Goal: Transaction & Acquisition: Purchase product/service

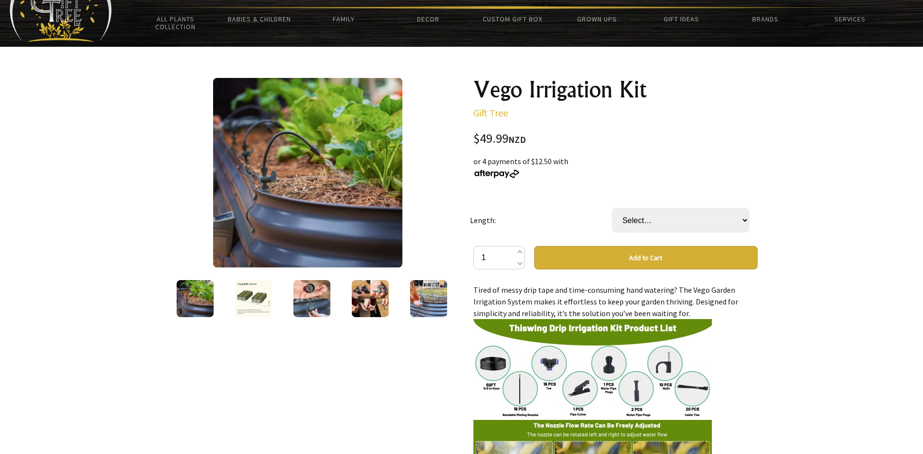
scroll to position [65, 0]
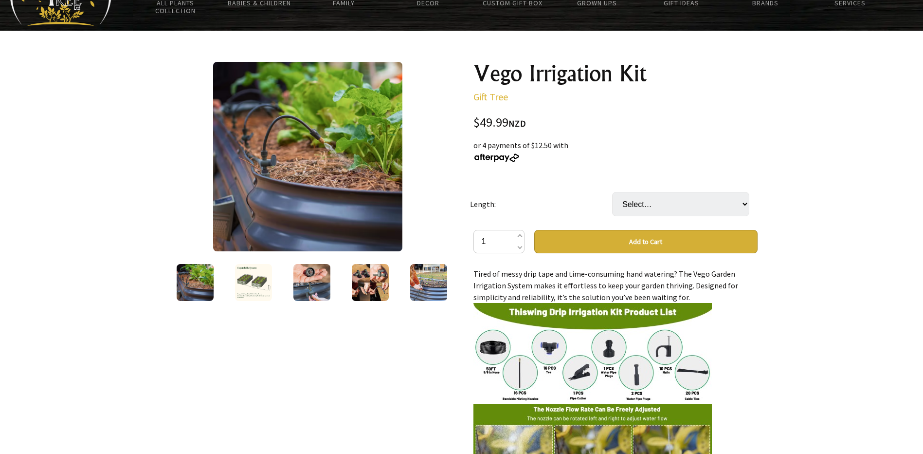
click at [257, 285] on img at bounding box center [253, 282] width 37 height 37
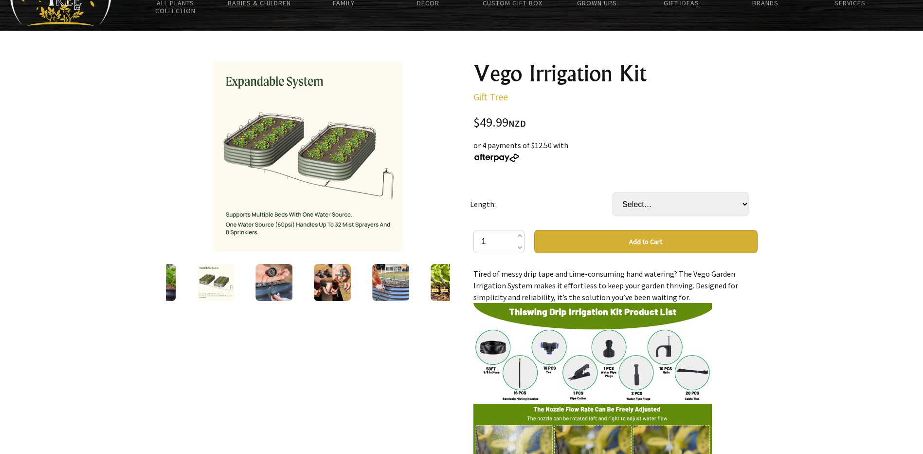
click at [277, 274] on img at bounding box center [273, 282] width 37 height 37
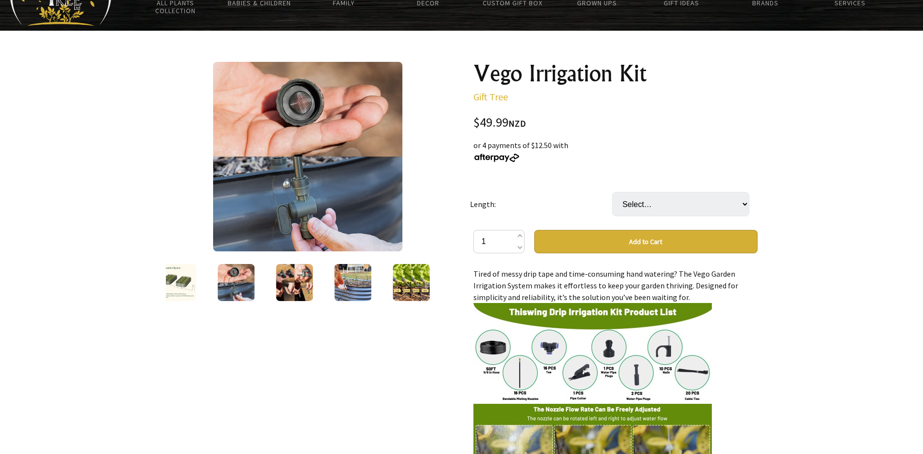
click at [355, 291] on img at bounding box center [352, 282] width 37 height 37
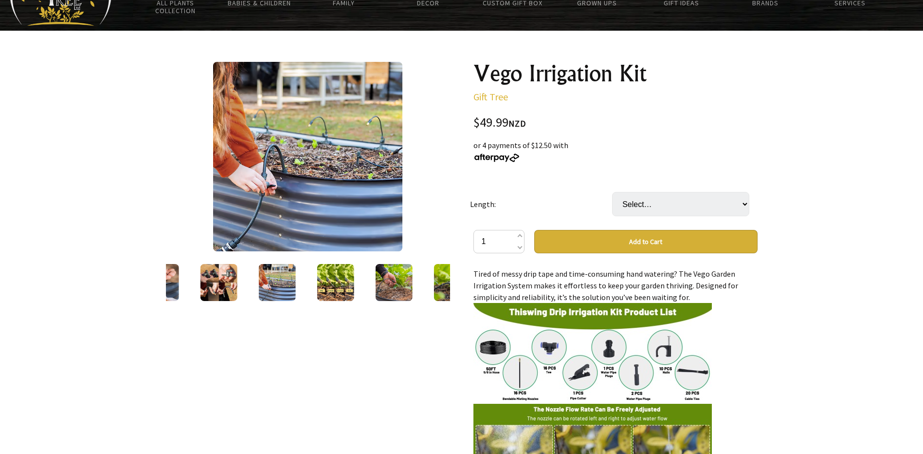
click at [392, 282] on img at bounding box center [393, 282] width 37 height 37
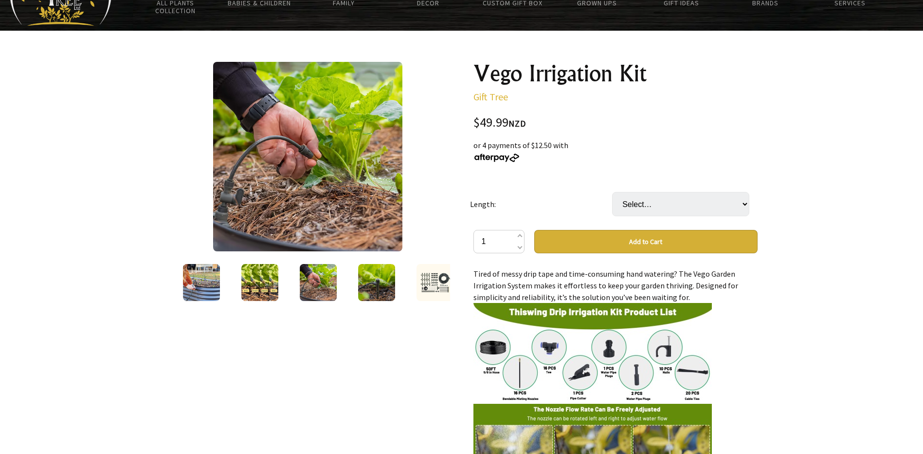
click at [377, 290] on img at bounding box center [376, 282] width 37 height 37
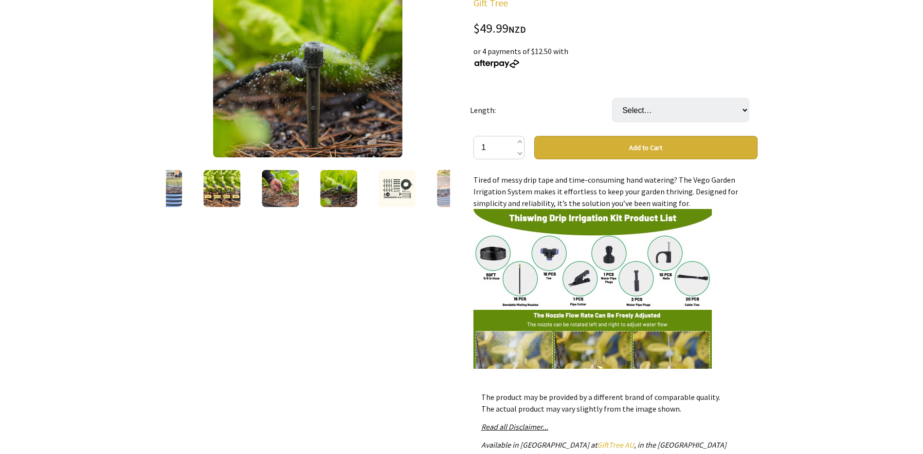
scroll to position [162, 0]
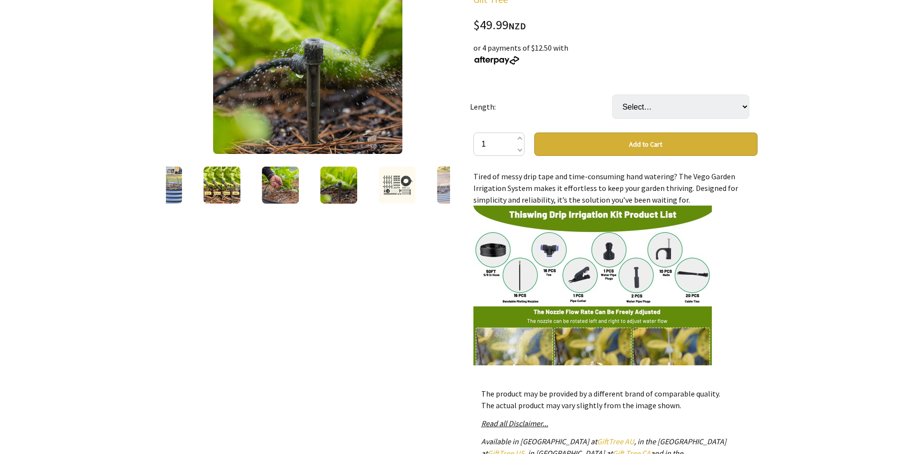
click at [438, 193] on img at bounding box center [455, 184] width 37 height 37
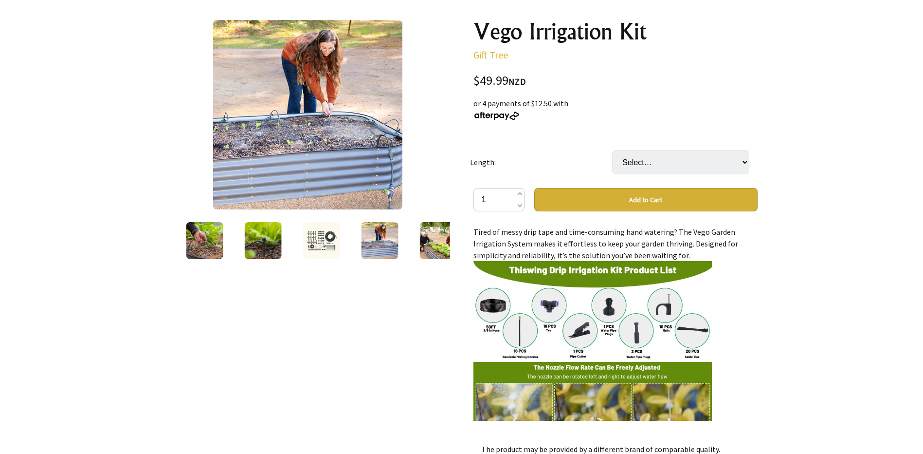
scroll to position [97, 0]
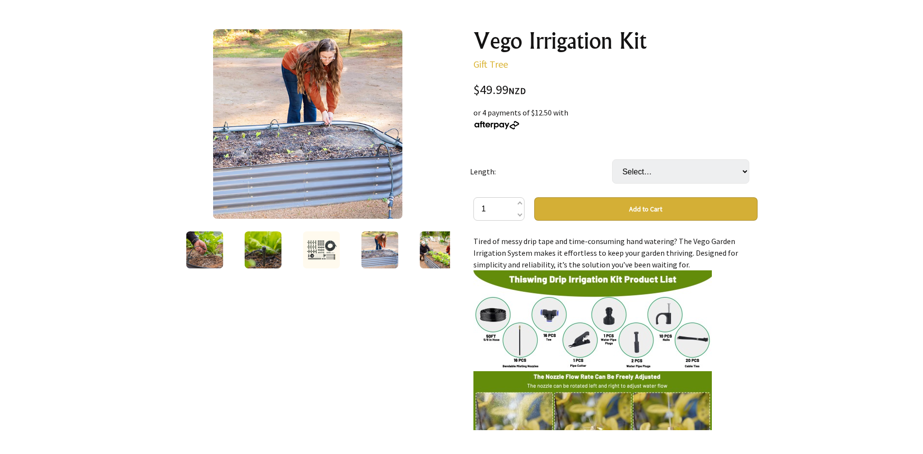
click at [429, 250] on img at bounding box center [437, 249] width 37 height 37
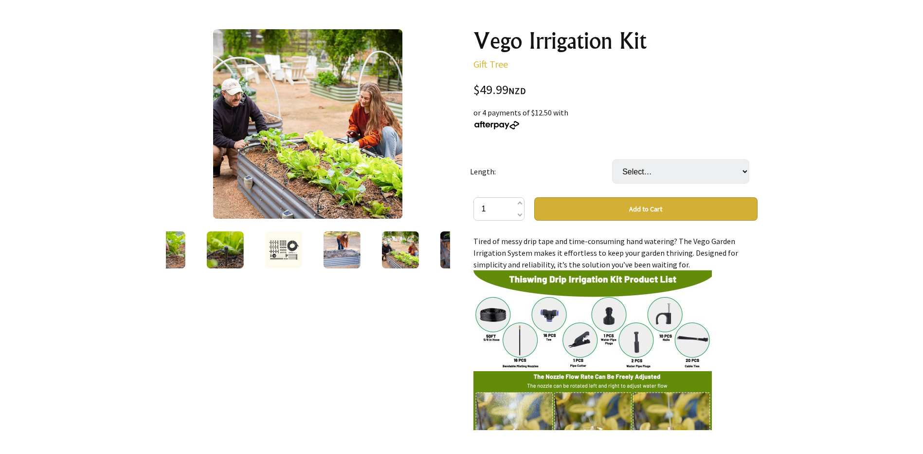
click at [444, 253] on img at bounding box center [458, 249] width 37 height 37
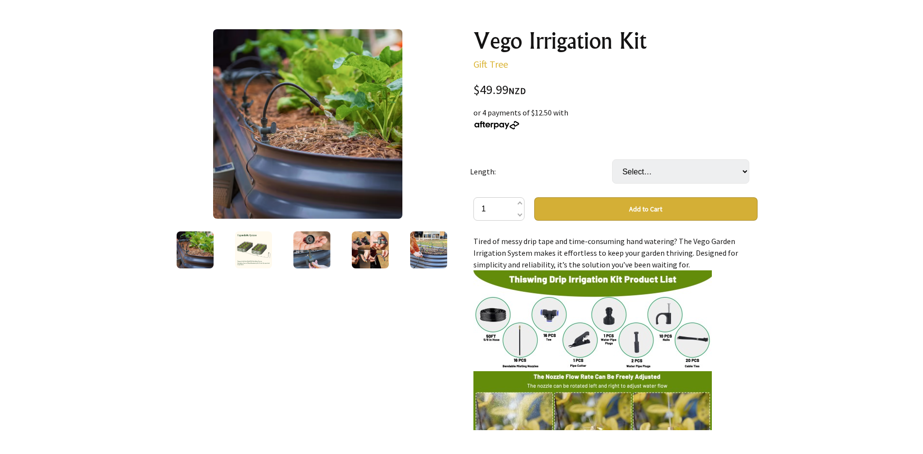
click at [427, 250] on img at bounding box center [428, 249] width 37 height 37
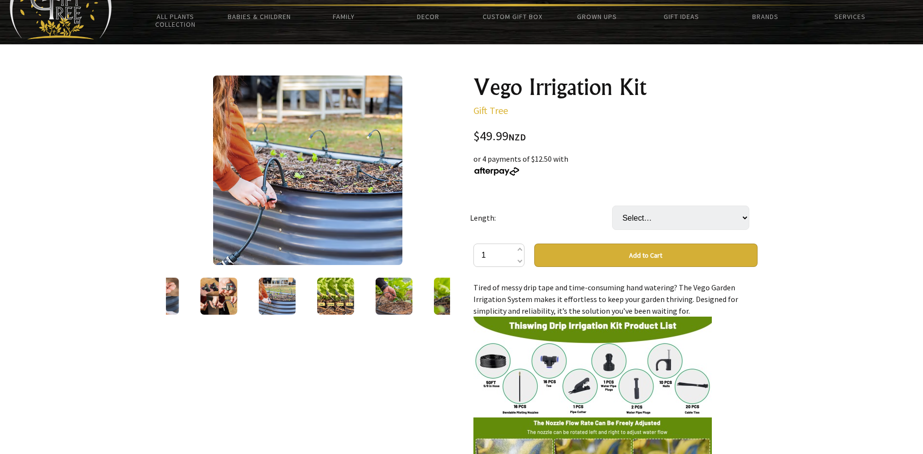
scroll to position [16, 0]
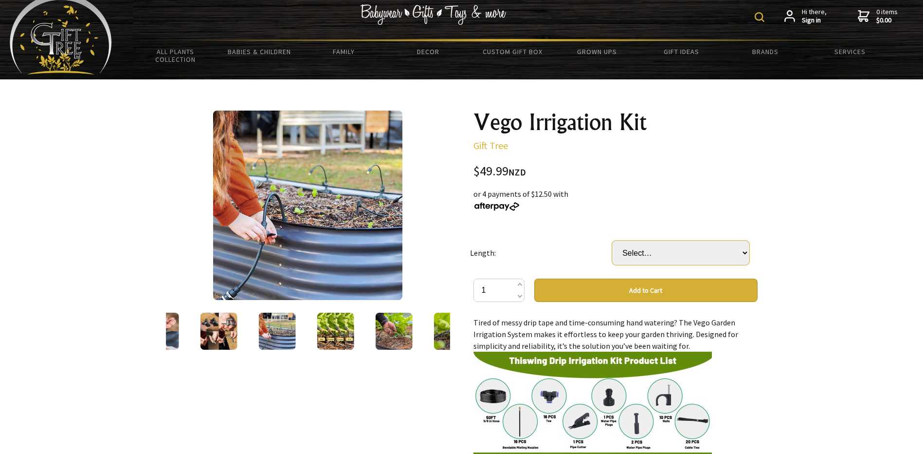
click at [745, 250] on select "Select… 5M 10M (+ $19.99) 15M (+ $39.99) 20M (+ $59.99)" at bounding box center [680, 252] width 137 height 24
select select "20M"
click at [612, 240] on select "Select… 5M 10M (+ $19.99) 15M (+ $39.99) 20M (+ $59.99)" at bounding box center [680, 252] width 137 height 24
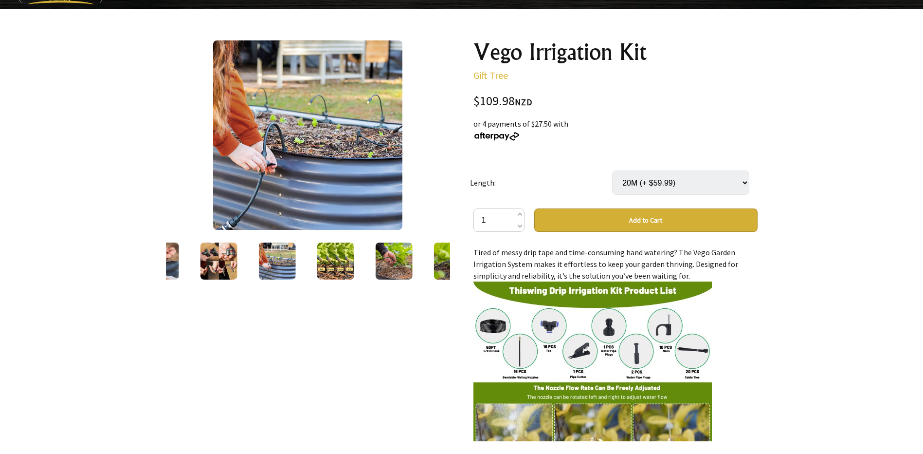
scroll to position [81, 0]
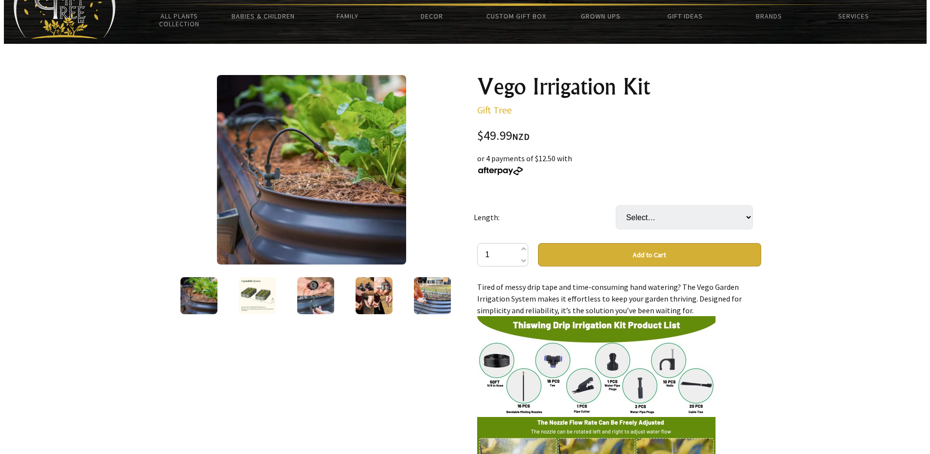
scroll to position [65, 0]
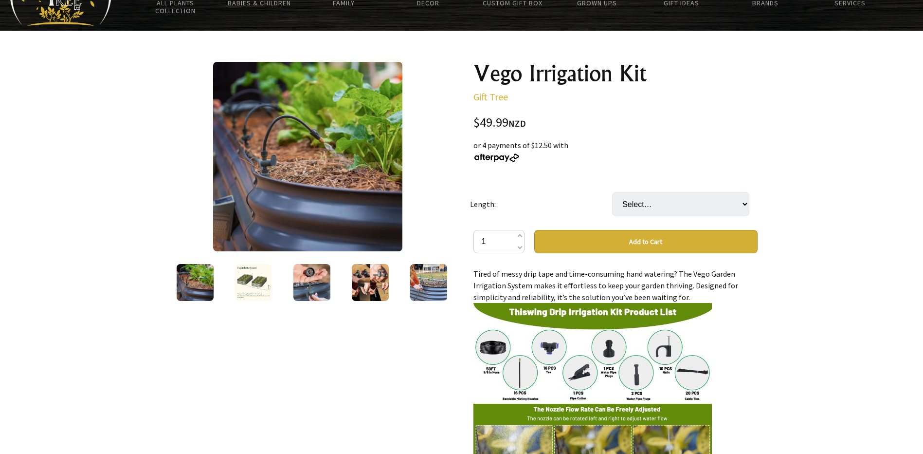
click at [250, 284] on img at bounding box center [253, 282] width 37 height 37
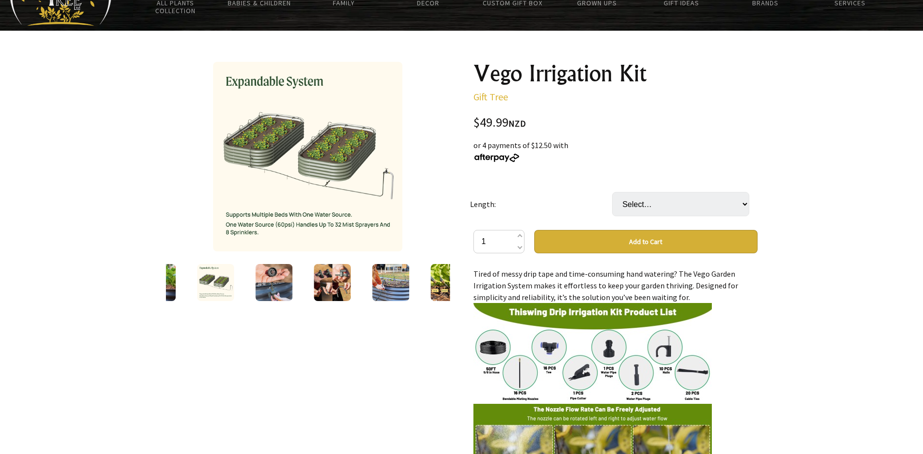
click at [285, 163] on img at bounding box center [307, 156] width 189 height 189
